Goal: Information Seeking & Learning: Understand process/instructions

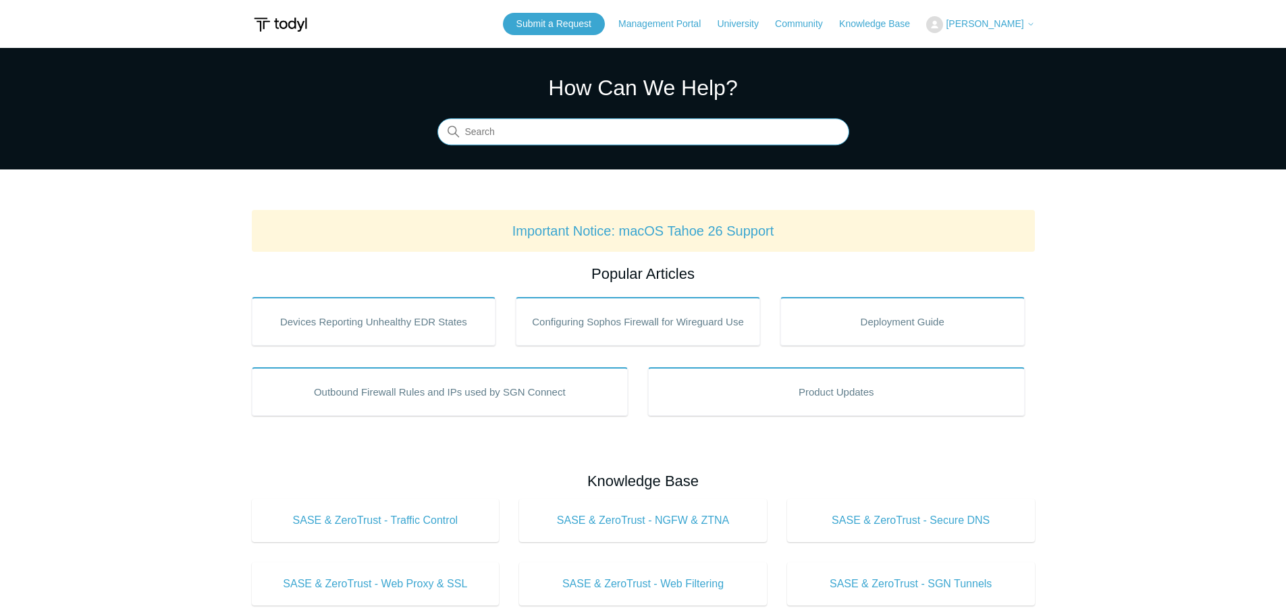
click at [504, 133] on input "Search" at bounding box center [643, 132] width 412 height 27
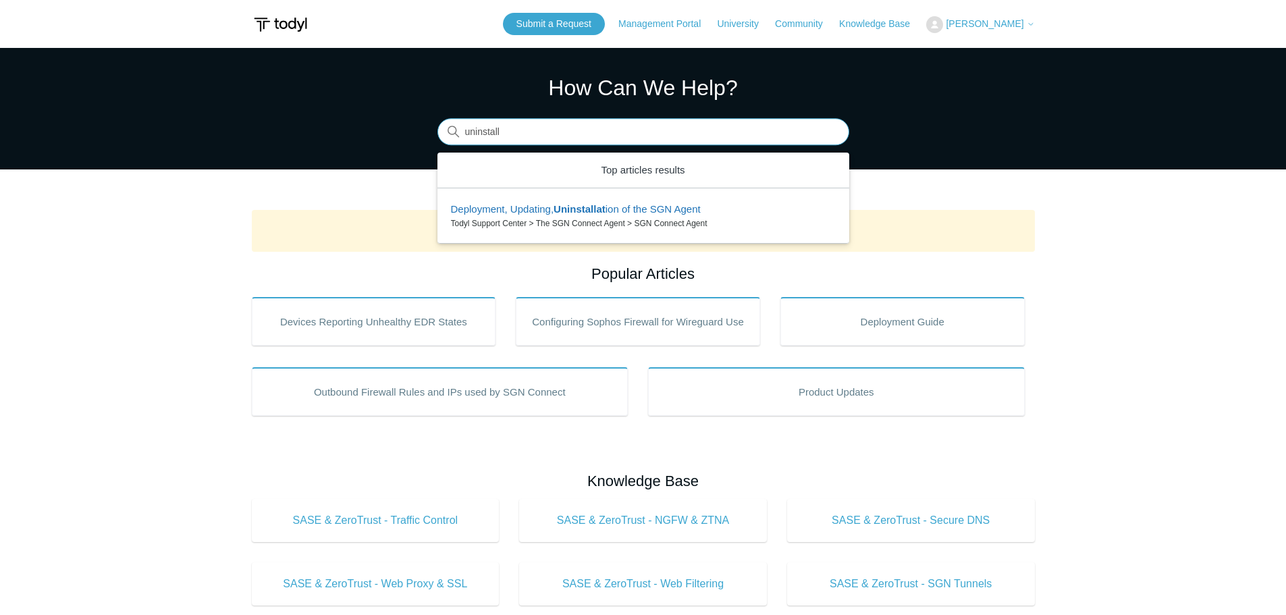
type input "uninstall"
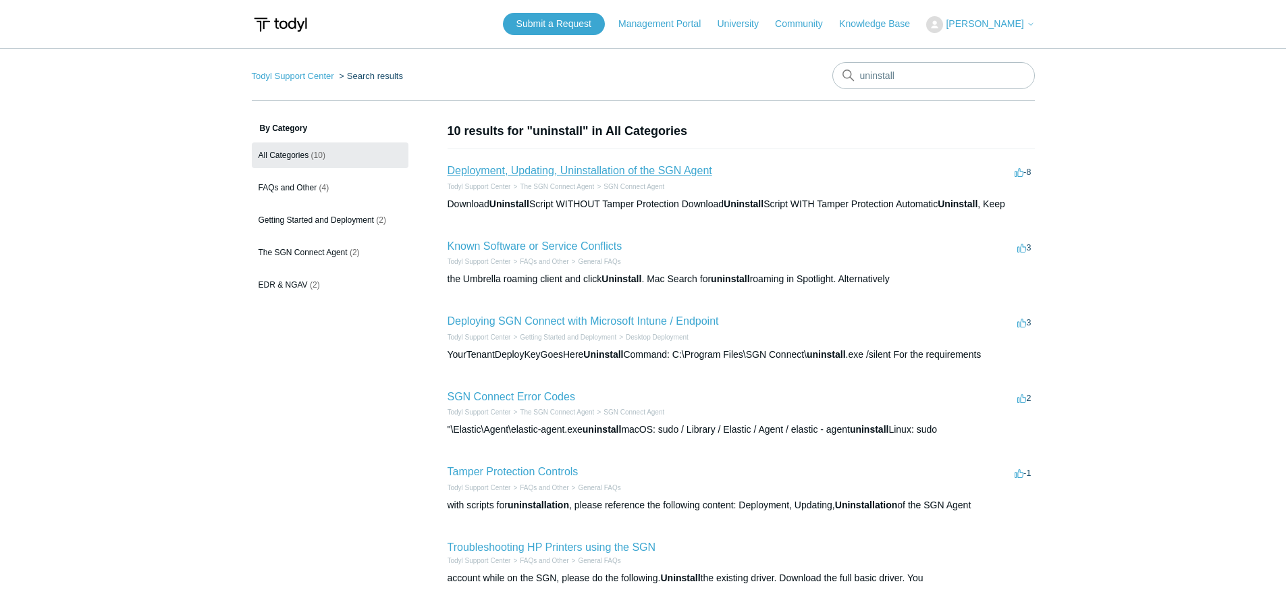
click at [507, 171] on link "Deployment, Updating, Uninstallation of the SGN Agent" at bounding box center [580, 170] width 265 height 11
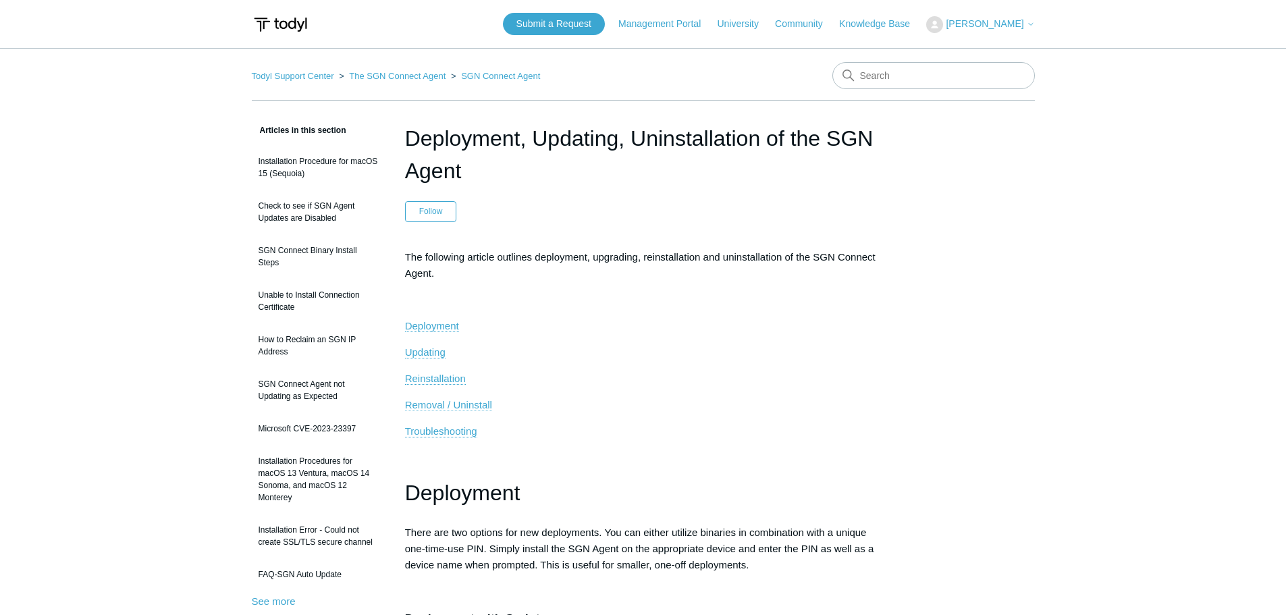
click at [465, 406] on span "Removal / Uninstall" at bounding box center [448, 404] width 87 height 11
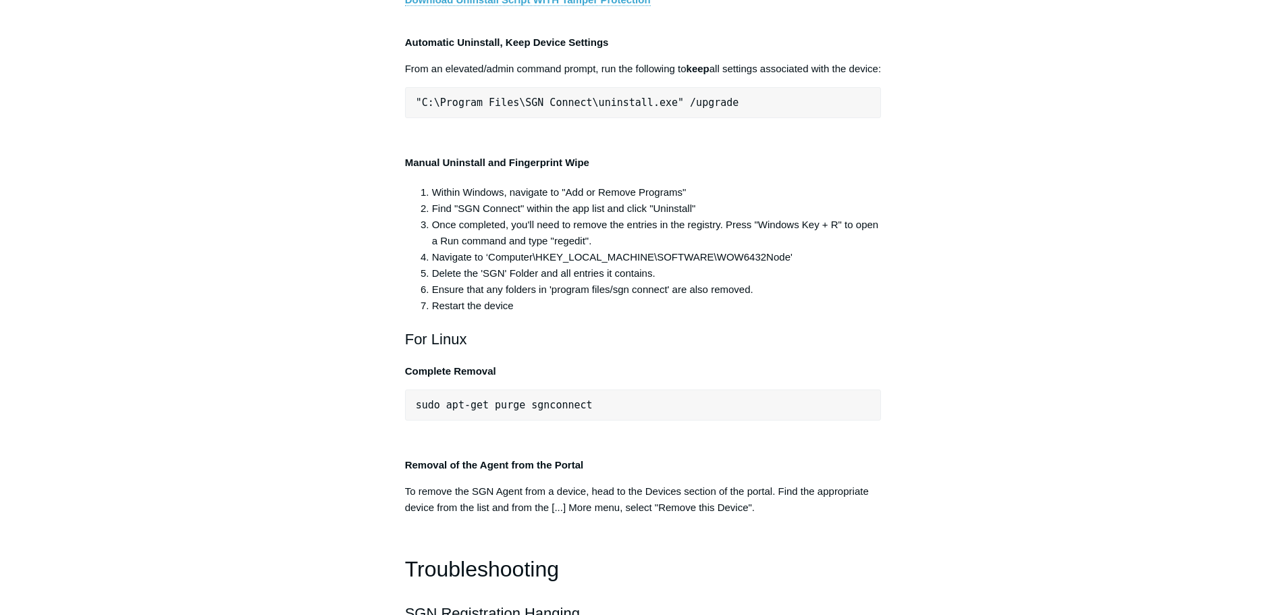
scroll to position [2694, 0]
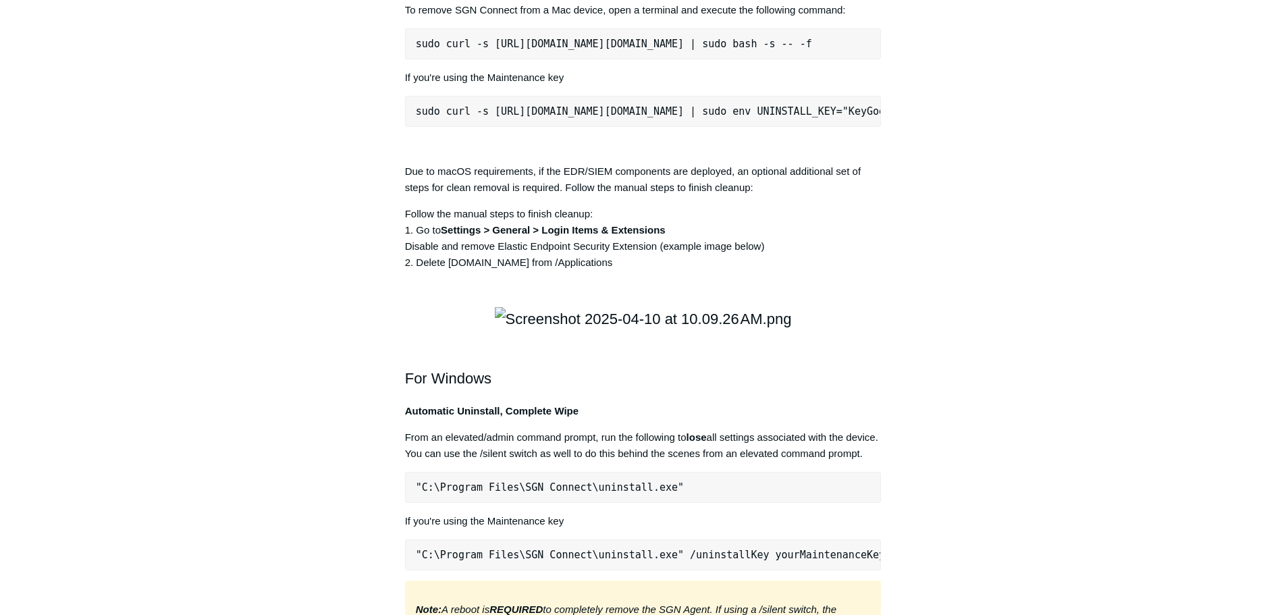
scroll to position [1884, 0]
